Goal: Transaction & Acquisition: Purchase product/service

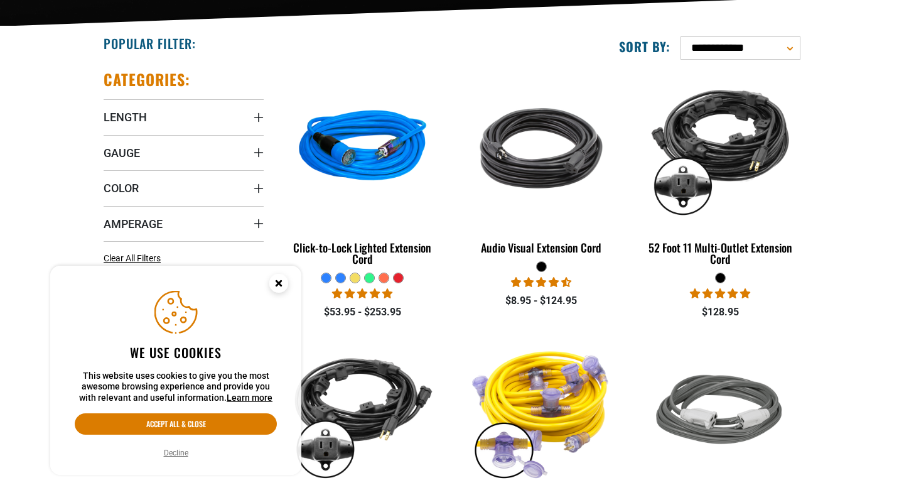
scroll to position [342, 0]
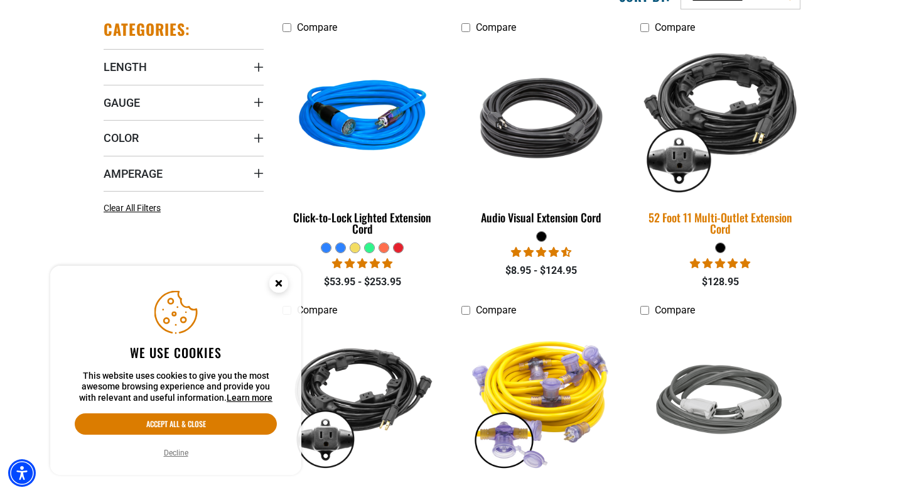
click at [737, 134] on img at bounding box center [720, 118] width 176 height 161
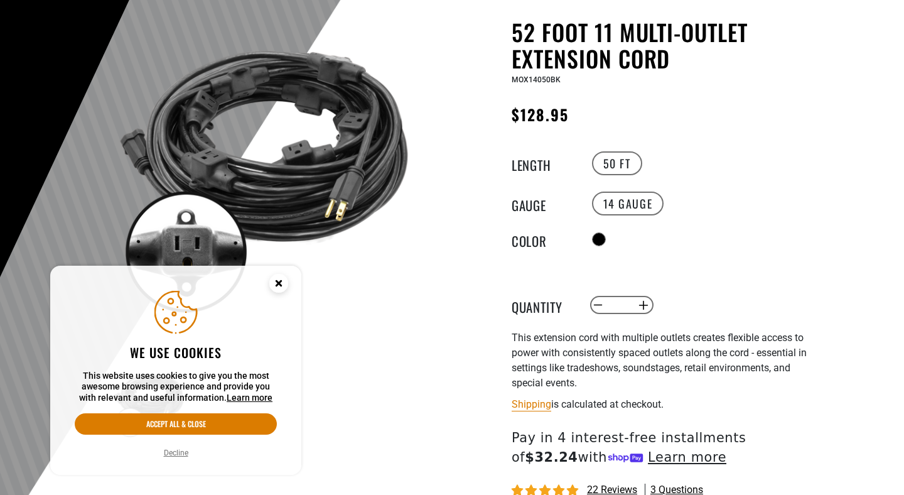
scroll to position [117, 0]
click at [279, 285] on icon "Cookie Consent" at bounding box center [278, 283] width 4 height 4
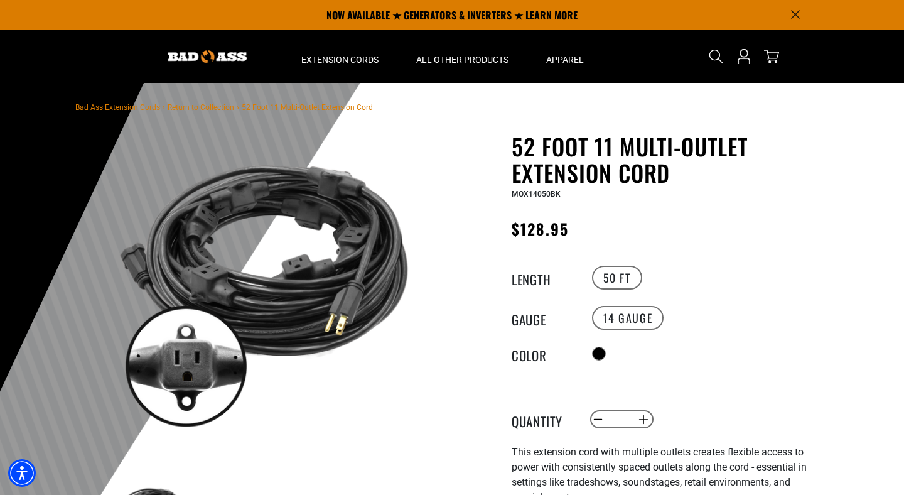
scroll to position [0, 0]
